Goal: Task Accomplishment & Management: Manage account settings

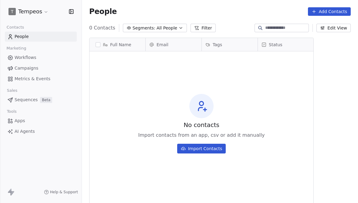
scroll to position [178, 276]
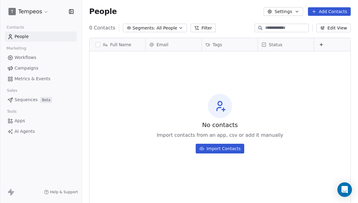
click at [22, 122] on span "Apps" at bounding box center [20, 120] width 11 height 6
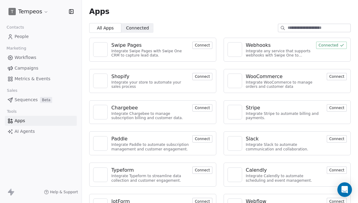
click at [335, 43] on button "Connected" at bounding box center [331, 45] width 31 height 7
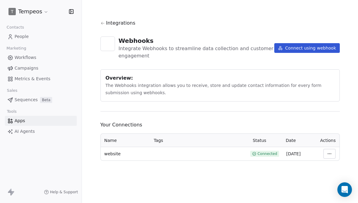
click at [330, 149] on html "T Tempeos Contacts People Marketing Workflows Campaigns Metrics & Events Sales …" at bounding box center [179, 101] width 358 height 203
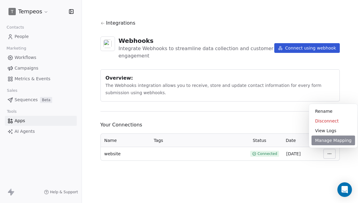
click at [329, 142] on div "Manage Mapping" at bounding box center [334, 140] width 44 height 10
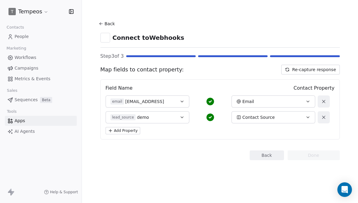
click at [295, 68] on button "Re-capture response" at bounding box center [310, 70] width 58 height 10
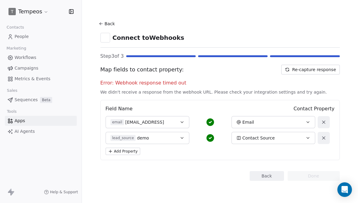
click at [316, 68] on button "Re-capture response" at bounding box center [310, 70] width 58 height 10
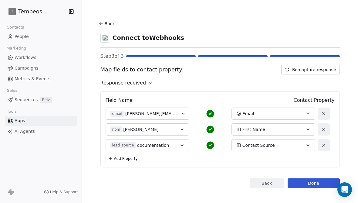
click at [301, 126] on div "First Name" at bounding box center [270, 129] width 66 height 6
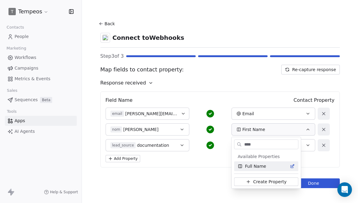
type input "****"
click at [257, 165] on span "Full Name" at bounding box center [255, 166] width 21 height 6
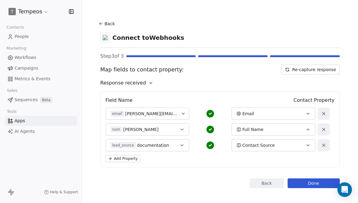
click at [315, 181] on button "Done" at bounding box center [314, 183] width 52 height 10
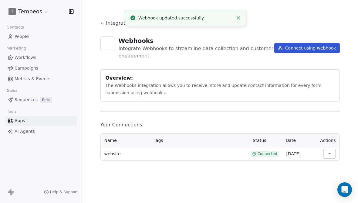
click at [23, 38] on span "People" at bounding box center [22, 36] width 14 height 6
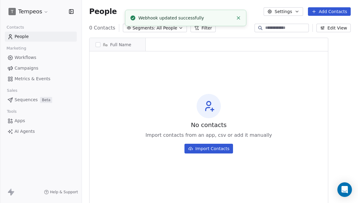
scroll to position [178, 276]
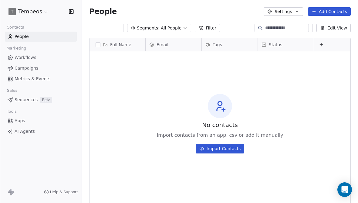
click at [187, 60] on div "No contacts Import contacts from an app, csv or add it manually Import Contacts" at bounding box center [220, 124] width 261 height 142
click at [33, 39] on link "People" at bounding box center [41, 37] width 72 height 10
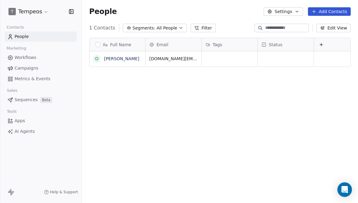
click at [327, 29] on button "Edit View" at bounding box center [334, 28] width 34 height 9
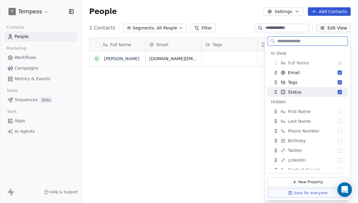
click at [339, 90] on button "Suggestions" at bounding box center [340, 92] width 4 height 4
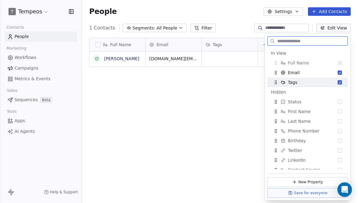
click at [338, 83] on button "Suggestions" at bounding box center [340, 82] width 4 height 4
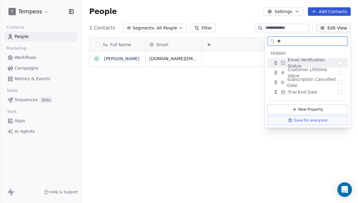
type input "*"
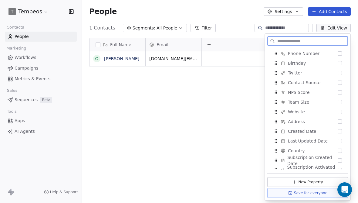
scroll to position [65, 0]
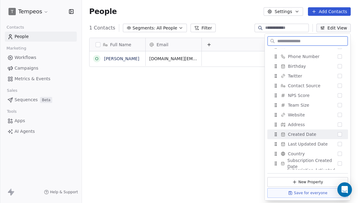
click at [343, 134] on div "Created Date" at bounding box center [308, 134] width 76 height 10
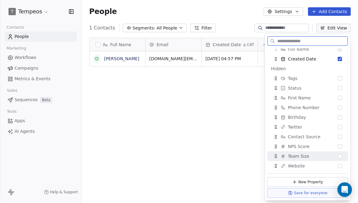
scroll to position [22, 0]
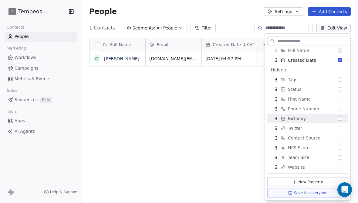
click at [223, 128] on div "Full Name O [PERSON_NAME] Email Created Date CAT [DOMAIN_NAME][EMAIL_ADDRESS][D…" at bounding box center [220, 122] width 276 height 179
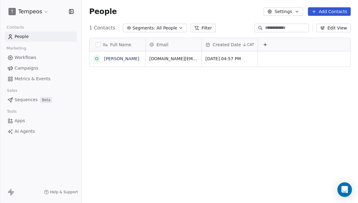
click at [205, 121] on div "Full Name O [PERSON_NAME] Email Created Date CAT [DOMAIN_NAME][EMAIL_ADDRESS][D…" at bounding box center [220, 122] width 276 height 179
click at [334, 29] on button "Edit View" at bounding box center [334, 28] width 34 height 9
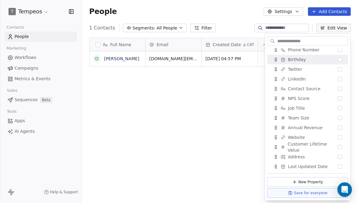
scroll to position [91, 0]
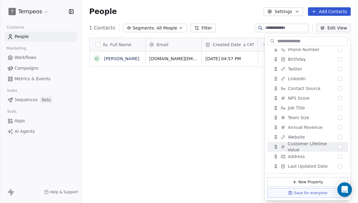
click at [212, 145] on div "Full Name O [PERSON_NAME] Email Created Date CAT [DOMAIN_NAME][EMAIL_ADDRESS][D…" at bounding box center [220, 122] width 276 height 179
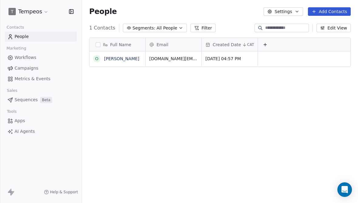
click at [284, 29] on input at bounding box center [286, 28] width 43 height 6
click at [332, 25] on button "Edit View" at bounding box center [334, 28] width 34 height 9
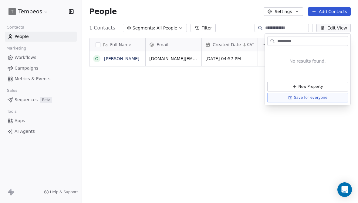
click at [292, 43] on input "*********" at bounding box center [312, 41] width 72 height 9
type input "****"
click at [292, 43] on input "****" at bounding box center [312, 41] width 72 height 9
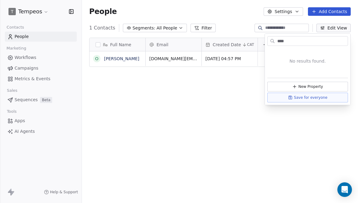
click at [292, 43] on input "****" at bounding box center [312, 41] width 72 height 9
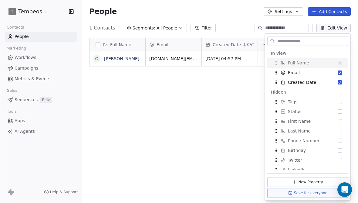
click at [230, 107] on div "Full Name O [PERSON_NAME] Email Created Date CAT [DOMAIN_NAME][EMAIL_ADDRESS][D…" at bounding box center [220, 122] width 276 height 179
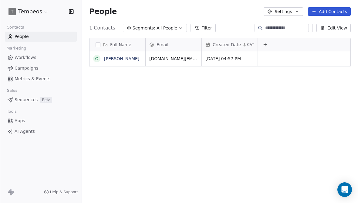
click at [26, 38] on span "People" at bounding box center [22, 36] width 14 height 6
